Goal: Contribute content: Add original content to the website for others to see

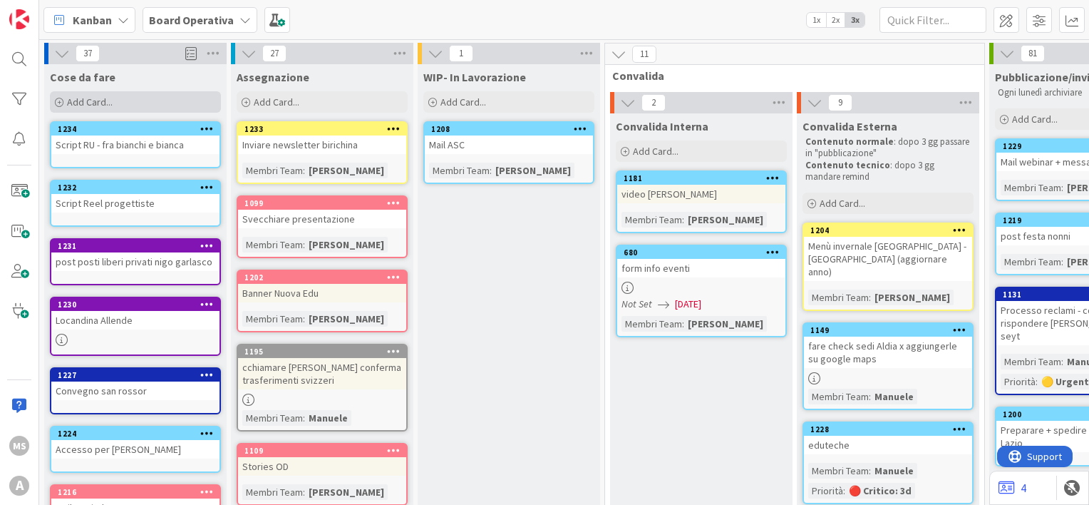
click at [157, 95] on div "Add Card..." at bounding box center [135, 101] width 171 height 21
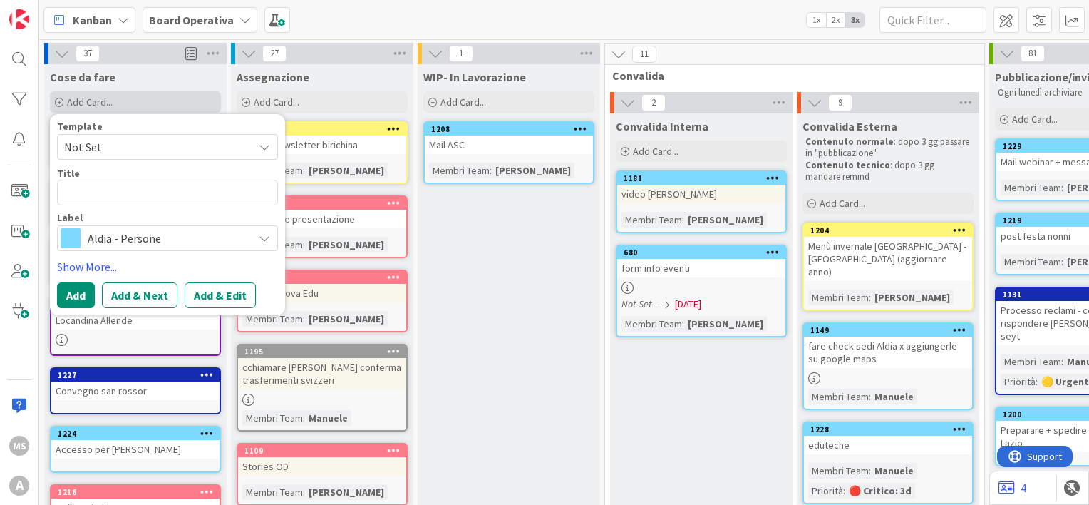
type textarea "x"
type textarea "M"
type textarea "x"
type textarea "Ma"
type textarea "x"
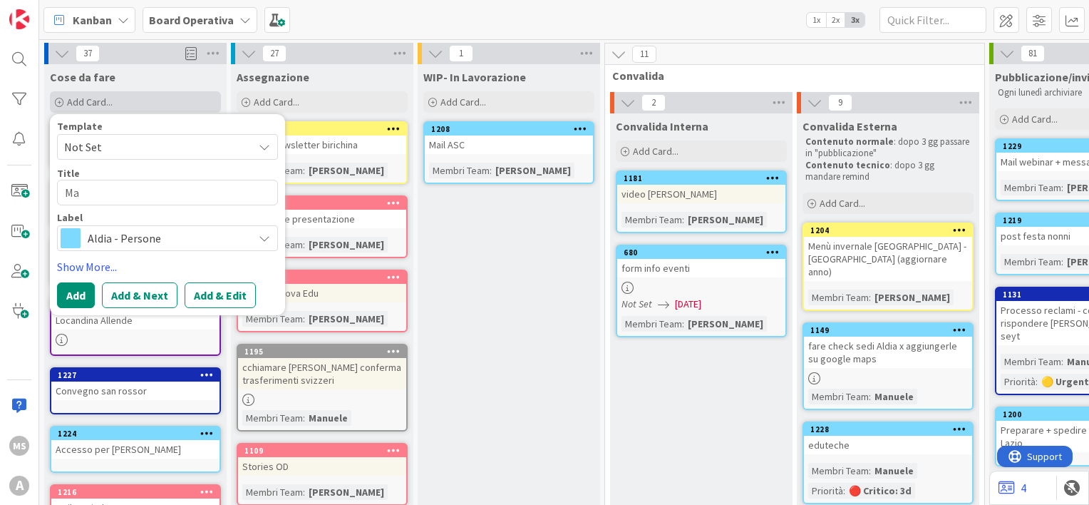
type textarea "Mai"
type textarea "x"
type textarea "Mail"
type textarea "x"
type textarea "Mail"
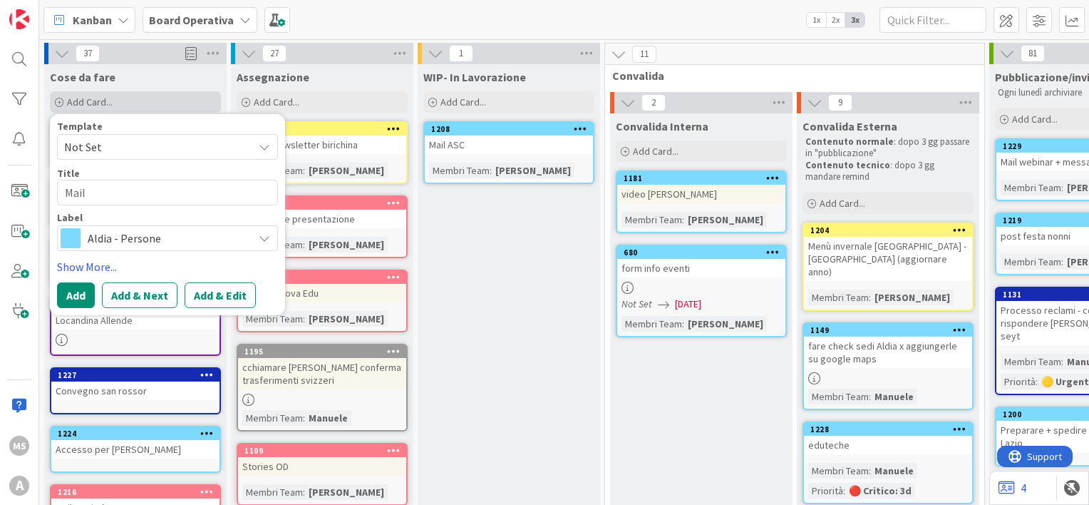
type textarea "x"
type textarea "Mail c"
type textarea "x"
type textarea "Mail co"
type textarea "x"
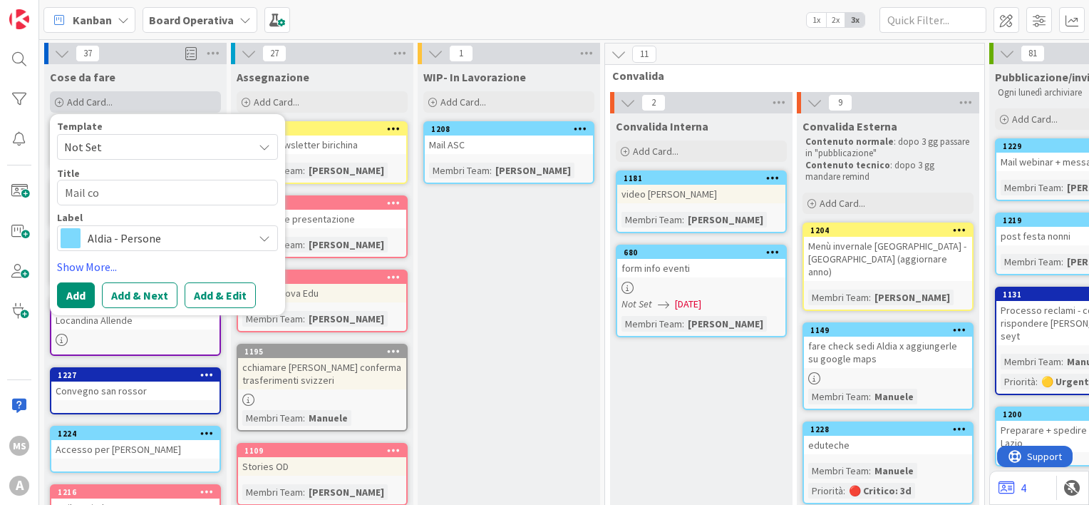
type textarea "Mail coo"
type textarea "x"
type textarea "Mail coop"
type textarea "x"
type textarea "Mail coope"
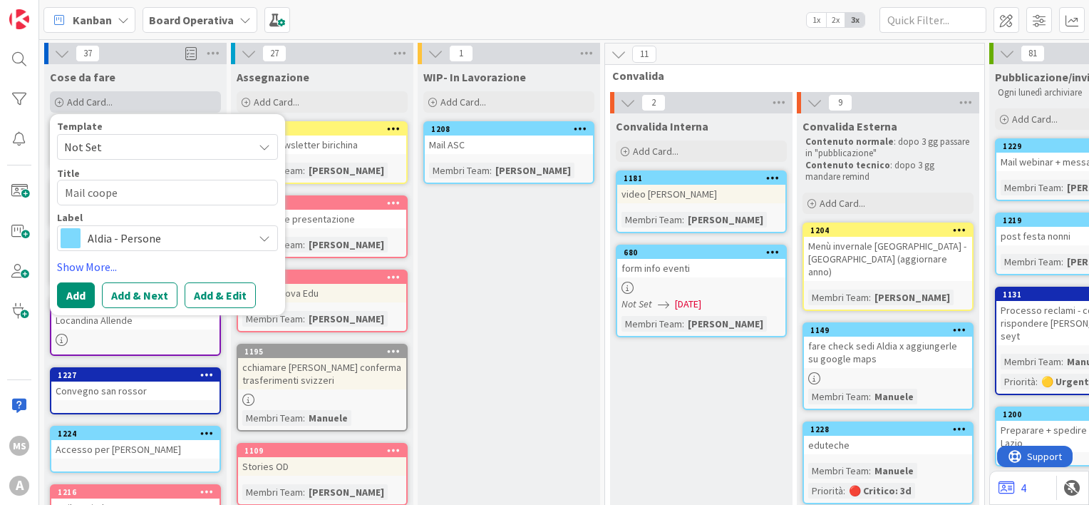
type textarea "x"
type textarea "Mail cooper"
type textarea "x"
type textarea "Mail coopera"
type textarea "x"
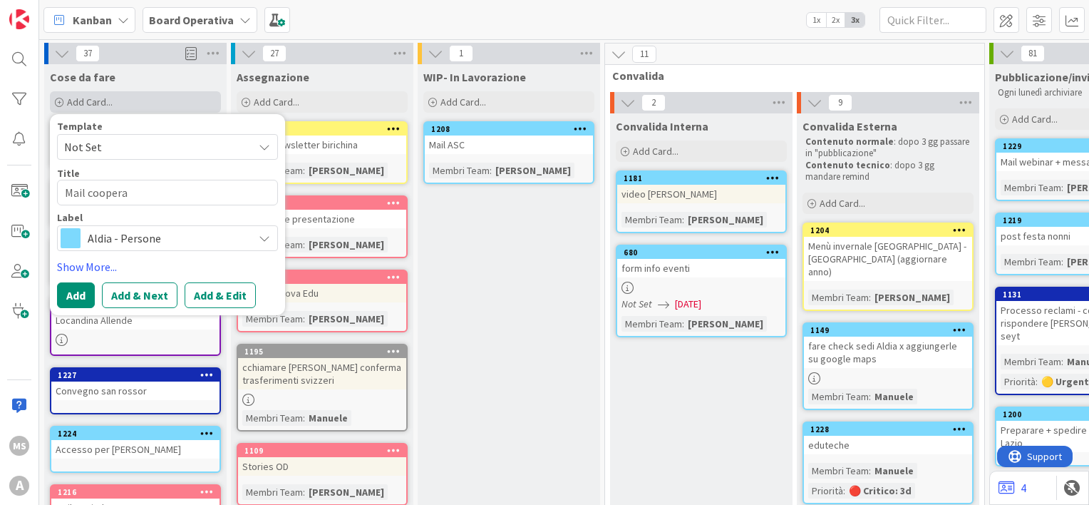
type textarea "Mail cooperaz"
type textarea "x"
type textarea "Mail cooperazi"
type textarea "x"
type textarea "Mail cooperazio"
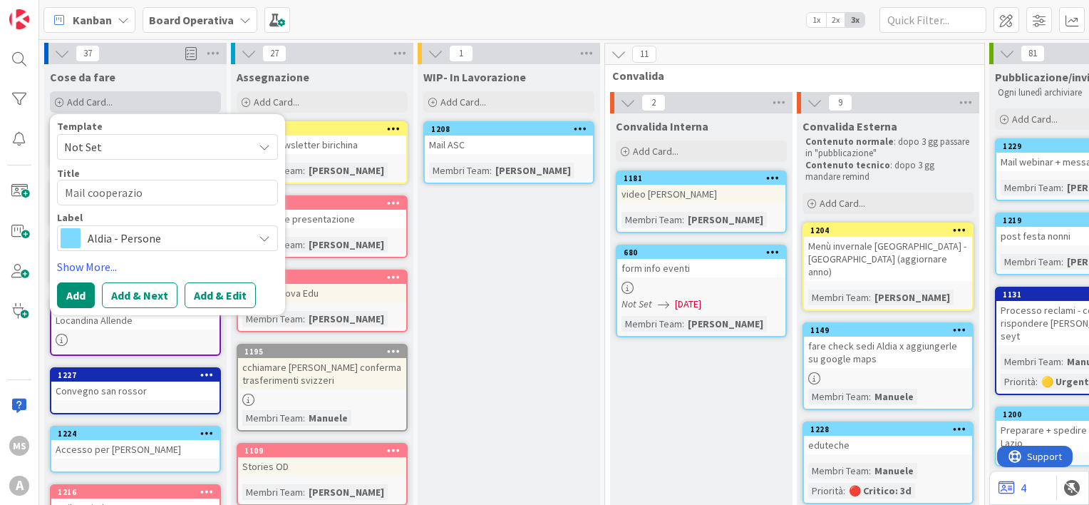
type textarea "x"
type textarea "Mail cooperazion"
type textarea "x"
type textarea "Mail cooperazione"
type textarea "x"
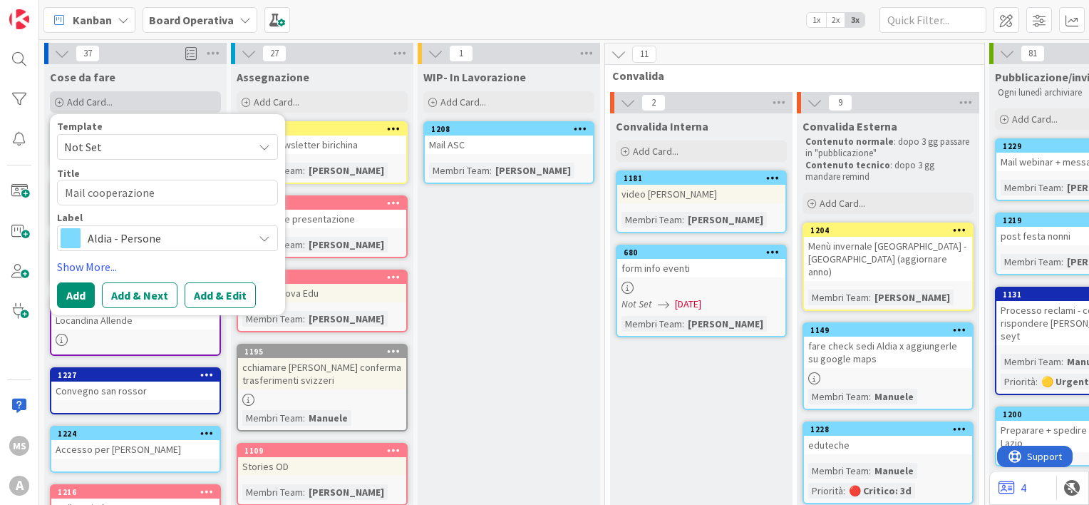
type textarea "Mail cooperazione"
type textarea "x"
type textarea "Mail cooperazione s"
type textarea "x"
type textarea "Mail cooperazione sal"
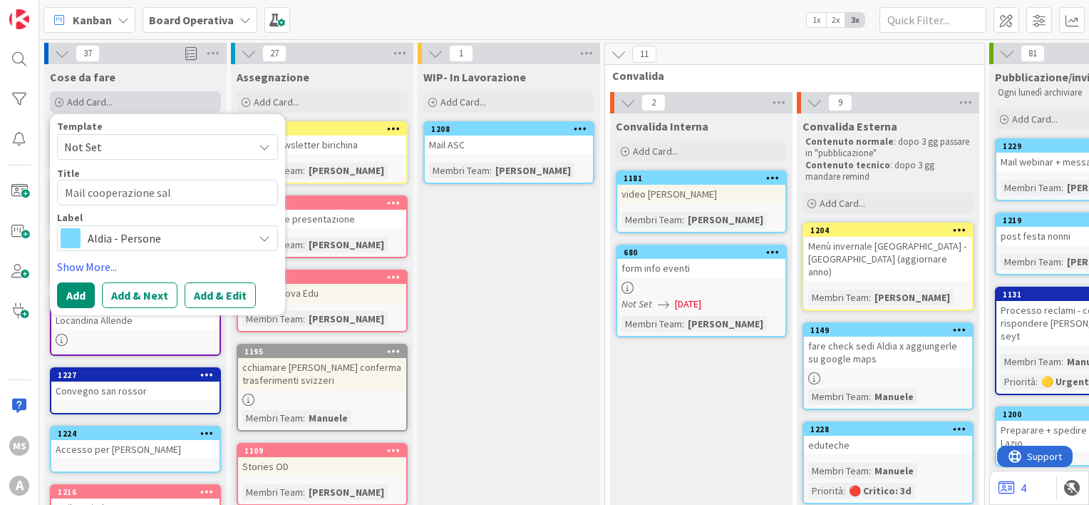
type textarea "x"
type textarea "Mail cooperazione salu"
type textarea "x"
type textarea "Mail cooperazione salut"
type textarea "x"
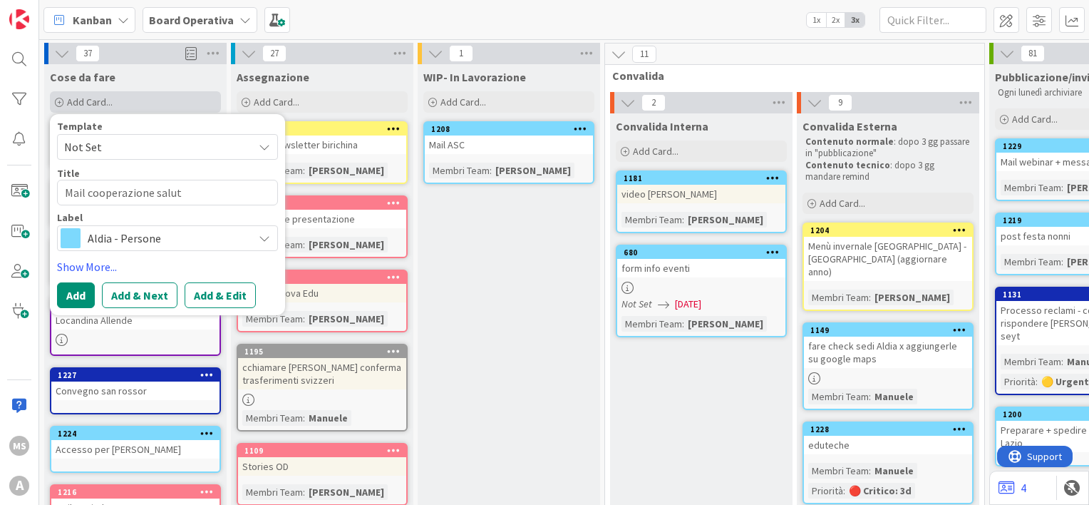
type textarea "Mail cooperazione salute"
type textarea "x"
type textarea "Mail cooperazione salut"
type textarea "x"
type textarea "Mail cooperazione salu"
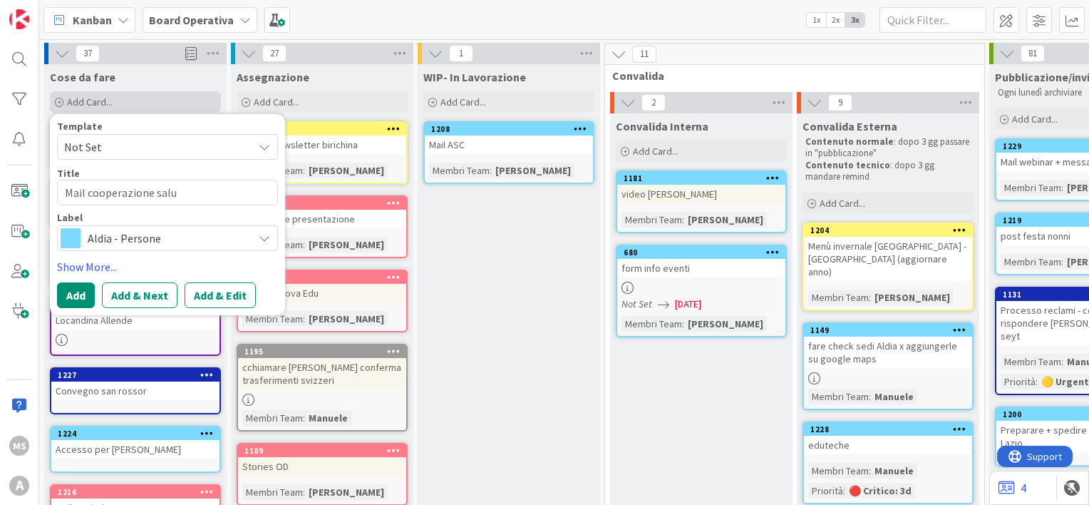
type textarea "x"
type textarea "Mail cooperazione sal"
type textarea "x"
type textarea "Mail cooperazione sa"
type textarea "x"
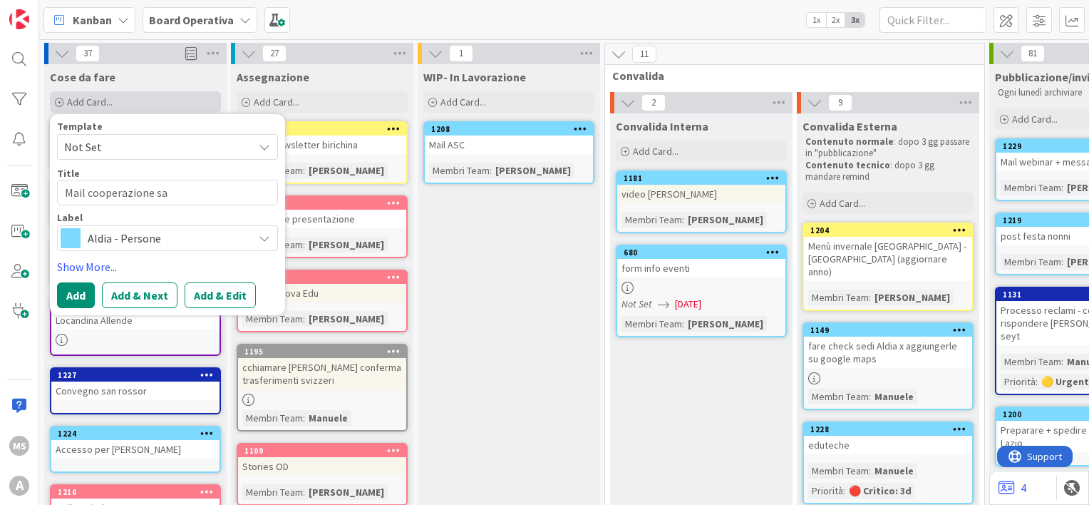
type textarea "Mail cooperazione s"
type textarea "x"
type textarea "Mail cooperazione"
type textarea "x"
type textarea "Mail cooperazione"
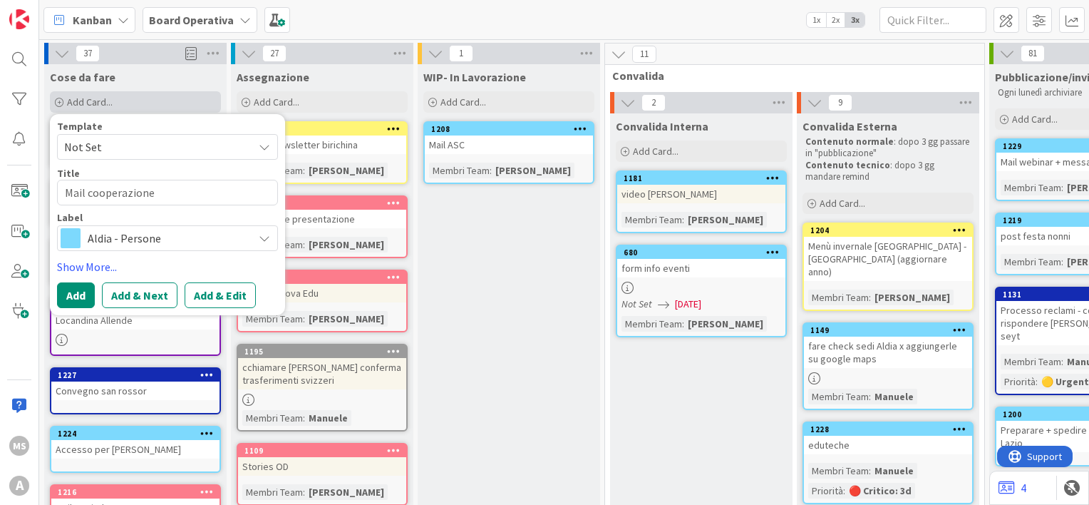
type textarea "x"
type textarea "Mail cooperazion"
type textarea "x"
type textarea "Mail cooperazio"
type textarea "x"
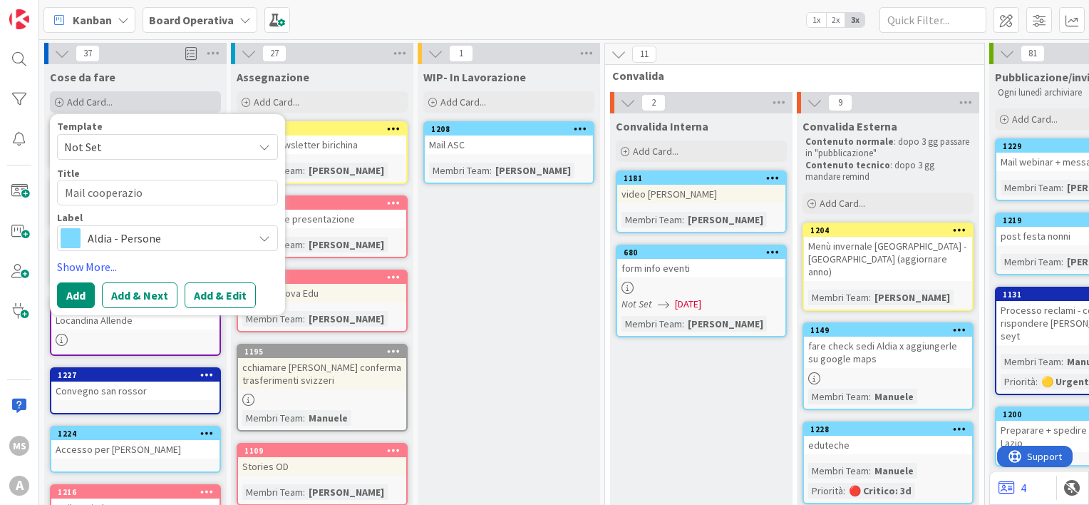
type textarea "Mail cooperazi"
type textarea "x"
type textarea "Mail cooperaz"
type textarea "x"
type textarea "Mail coopera"
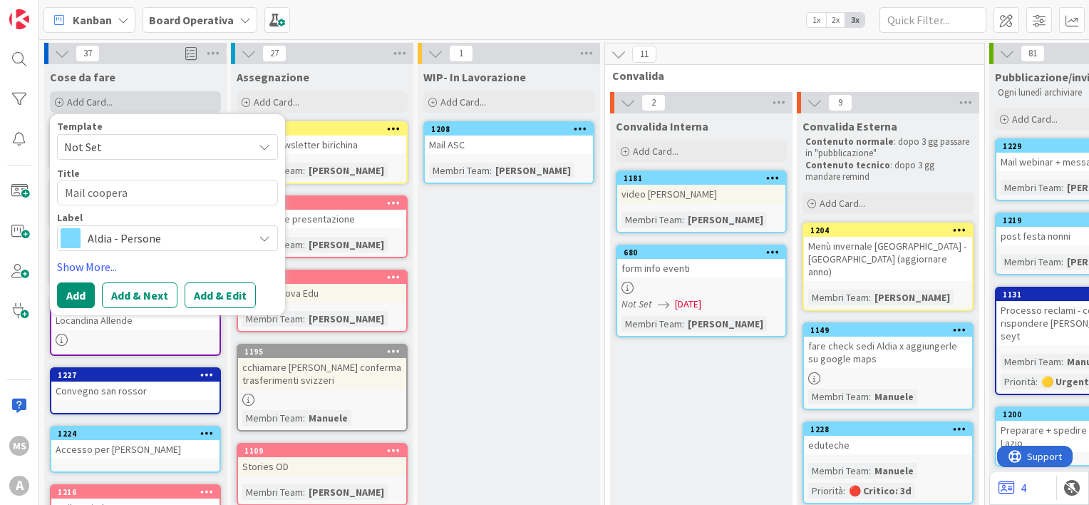
type textarea "x"
type textarea "Mail cooper"
type textarea "x"
type textarea "Mail coope"
type textarea "x"
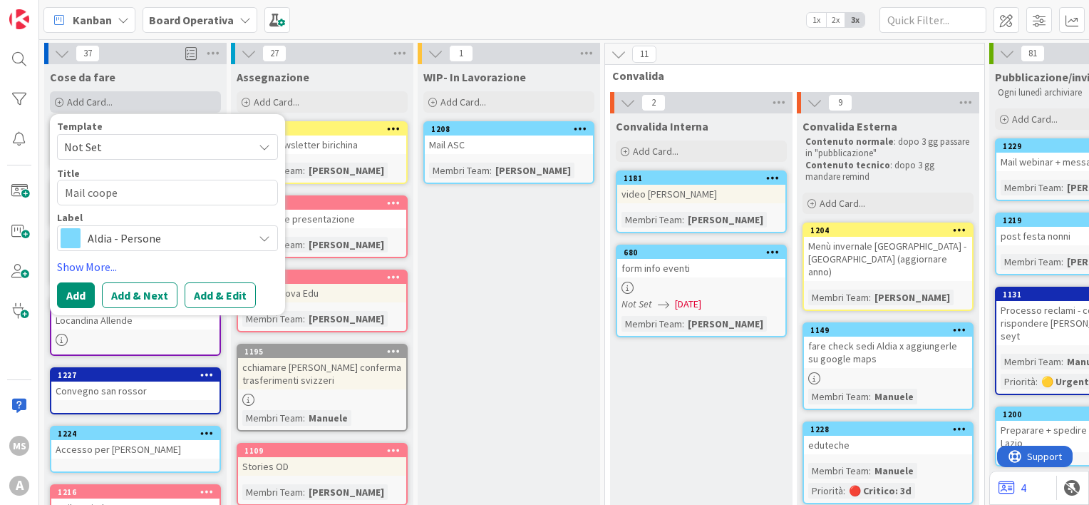
type textarea "Mail coop"
type textarea "x"
type textarea "Mail coo"
type textarea "x"
type textarea "Mail co"
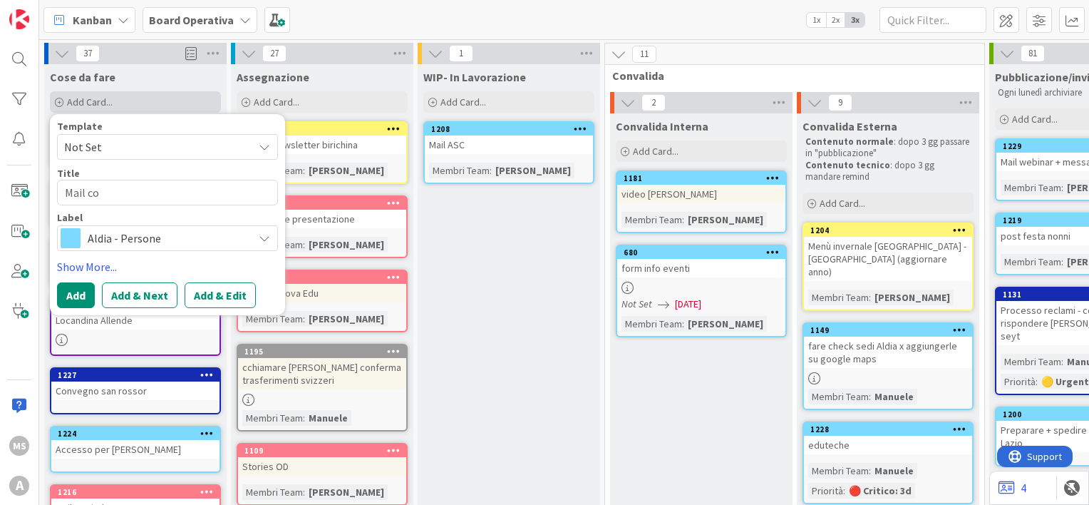
type textarea "x"
type textarea "Mail c"
type textarea "x"
type textarea "Mail"
type textarea "x"
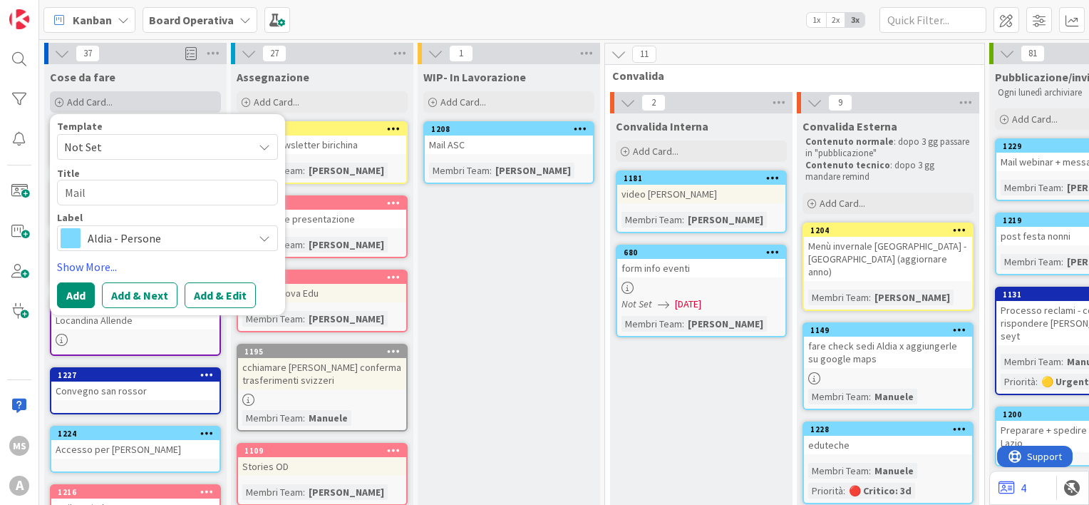
type textarea "Mail C"
type textarea "x"
type textarea "Mail Coo"
type textarea "x"
type textarea "Mail Coop"
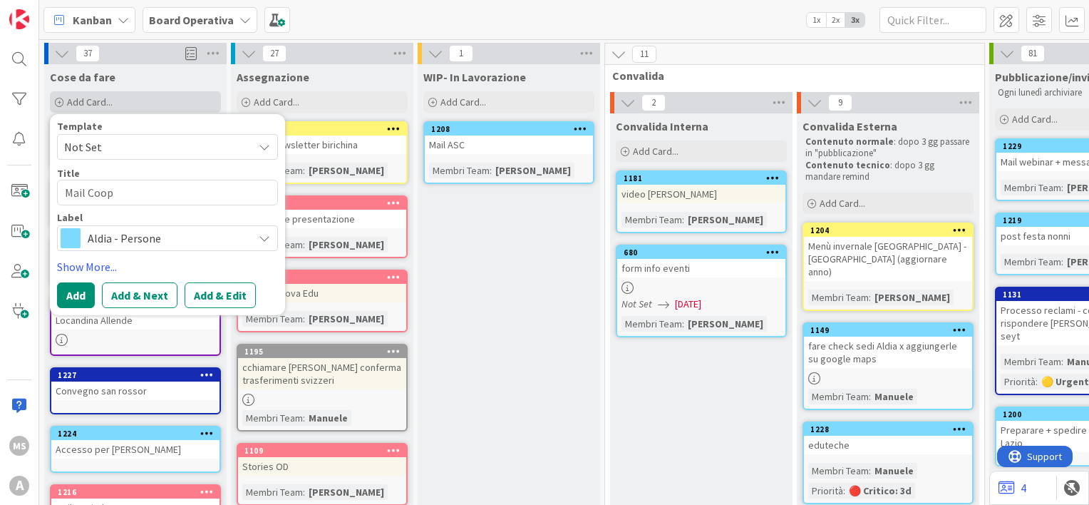
type textarea "x"
type textarea "Mail Coope"
type textarea "x"
type textarea "Mail Cooper"
type textarea "x"
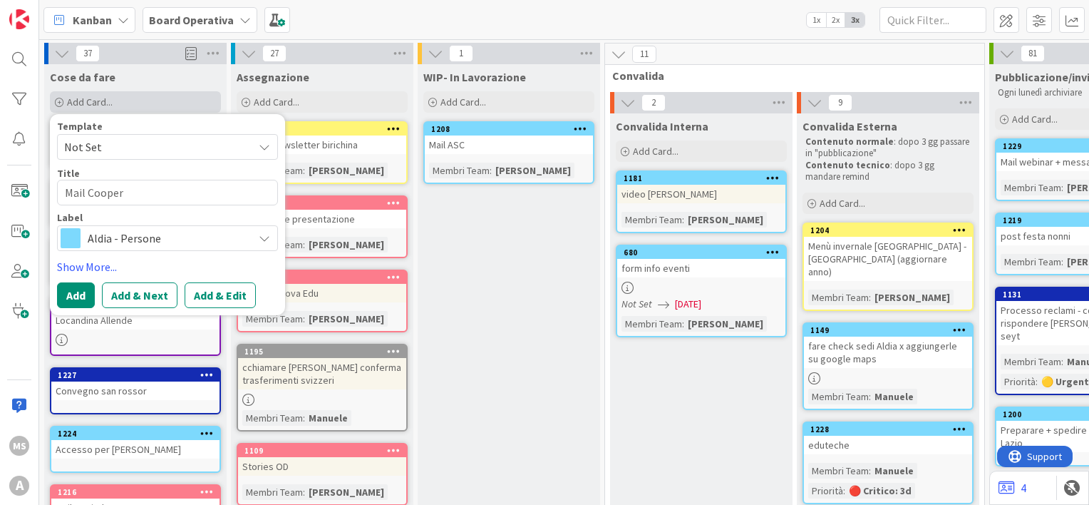
type textarea "Mail Coopera"
type textarea "x"
type textarea "Mail Cooperaz"
type textarea "x"
type textarea "Mail Cooperazi"
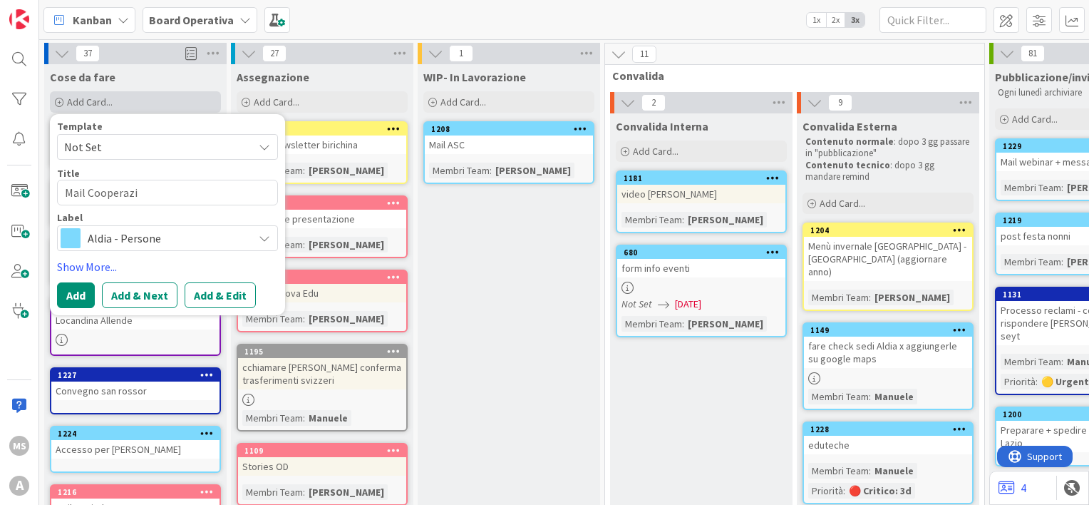
type textarea "x"
type textarea "Mail Cooperazio"
type textarea "x"
type textarea "Mail Cooperazion"
type textarea "x"
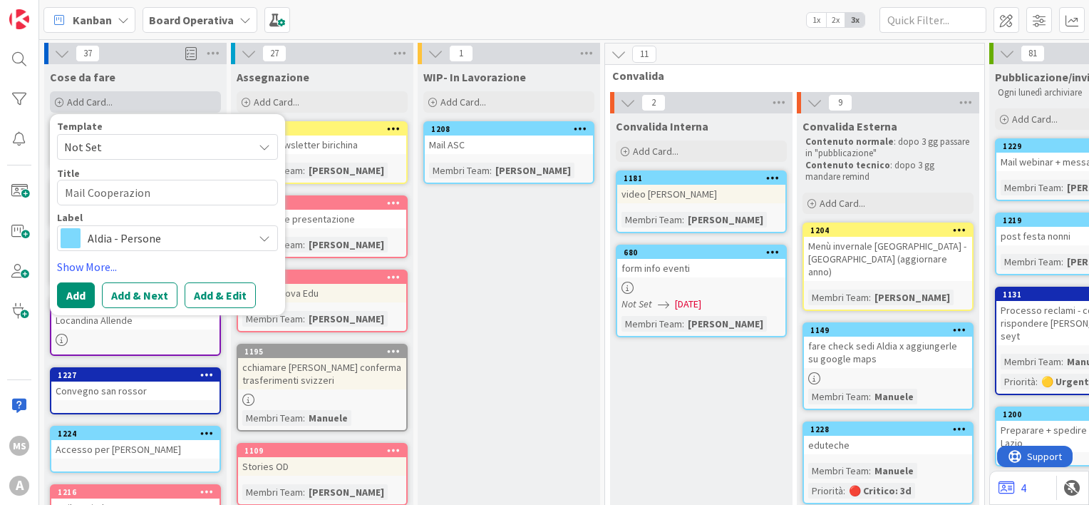
type textarea "Mail Cooperazione"
type textarea "x"
type textarea "Mail Cooperazione"
type textarea "x"
type textarea "Mail Cooperazione S"
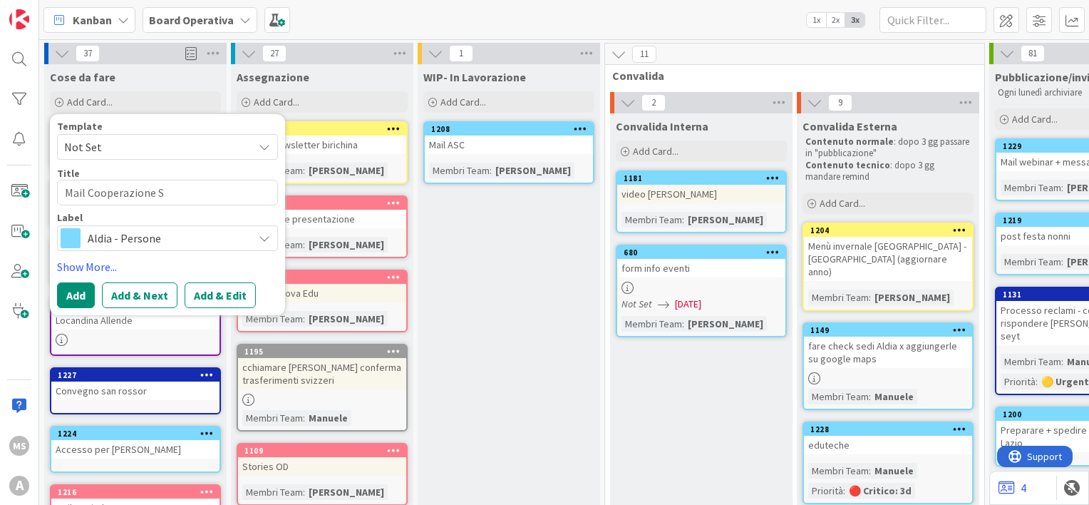
type textarea "x"
type textarea "Mail Cooperazione Sa"
type textarea "x"
type textarea "Mail Cooperazione Sal"
type textarea "x"
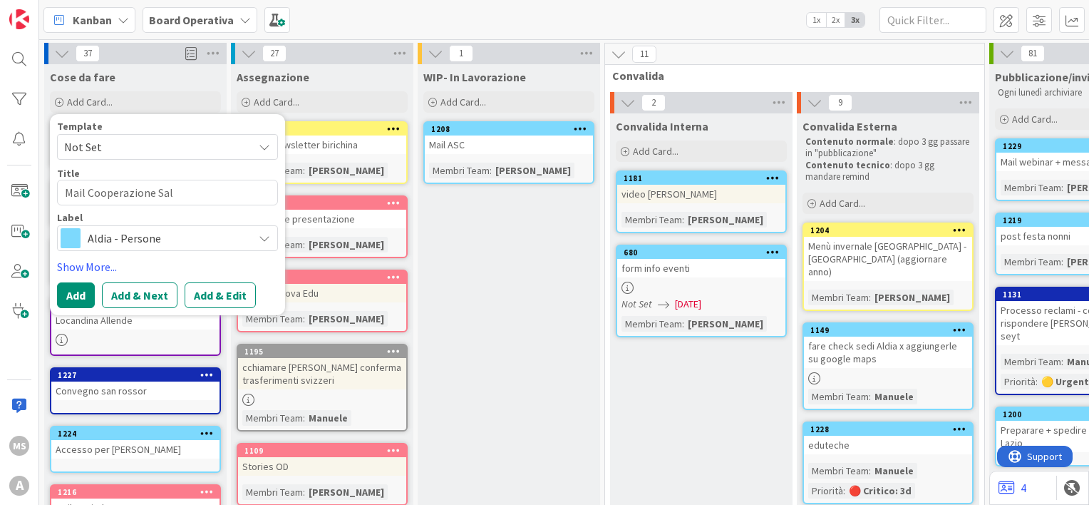
type textarea "Mail Cooperazione Salt"
type textarea "x"
type textarea "Mail Cooperazione Sal"
type textarea "x"
type textarea "Mail Cooperazione Salu"
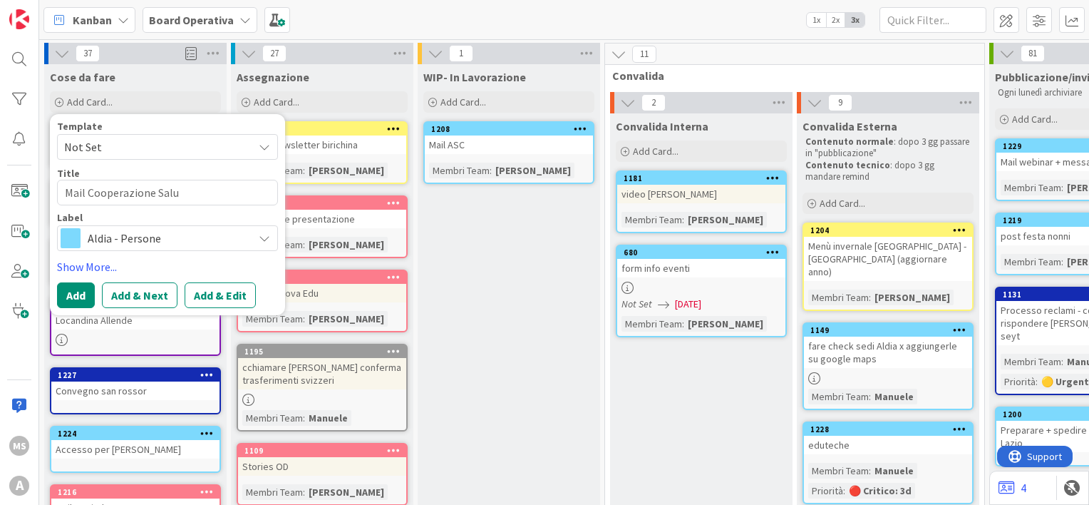
type textarea "x"
type textarea "Mail Cooperazione Salut"
type textarea "x"
type textarea "Mail Cooperazione Saluta"
type textarea "x"
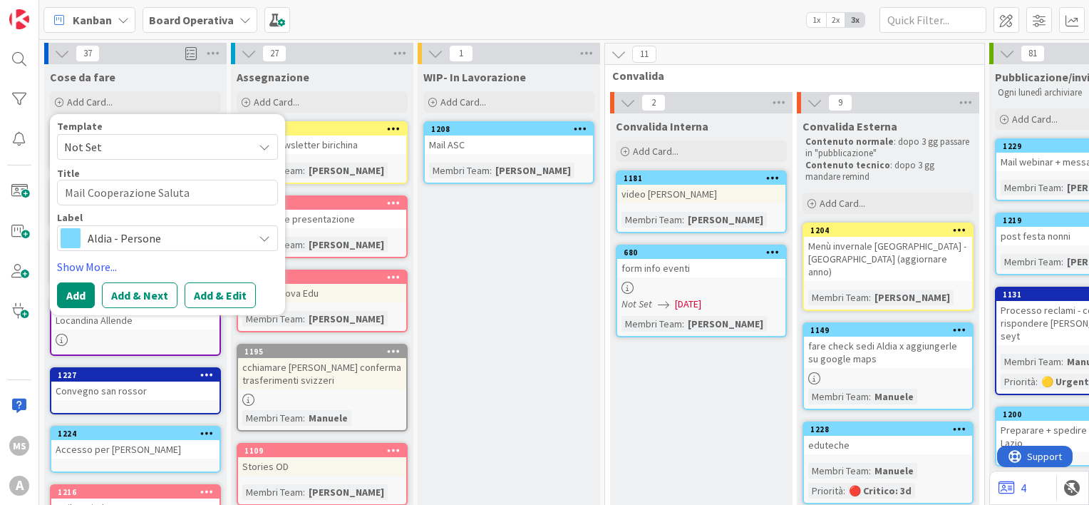
type textarea "Mail Cooperazione Salut"
type textarea "x"
type textarea "Mail Cooperazione Salute"
click at [76, 292] on button "Add" at bounding box center [76, 295] width 38 height 26
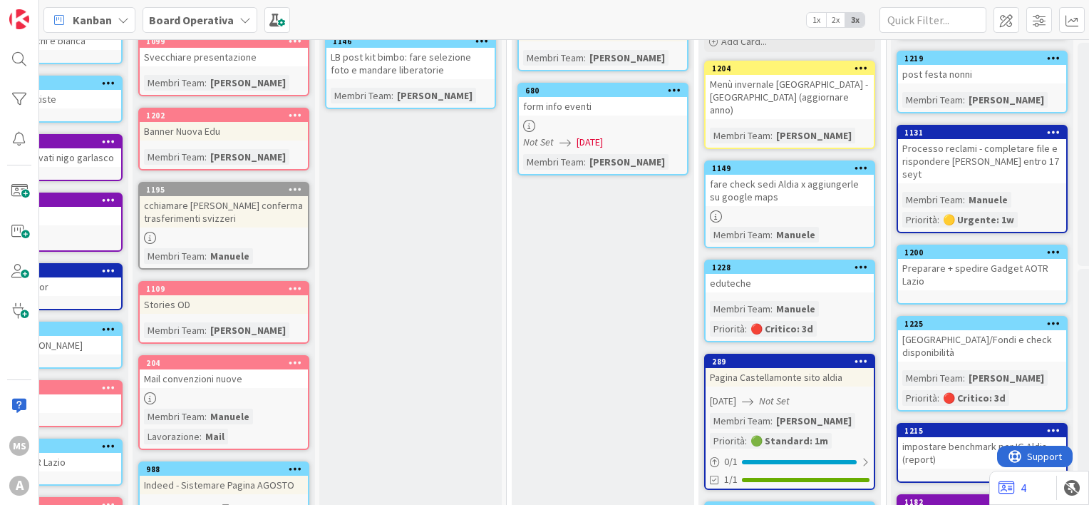
scroll to position [0, 98]
